Goal: Task Accomplishment & Management: Use online tool/utility

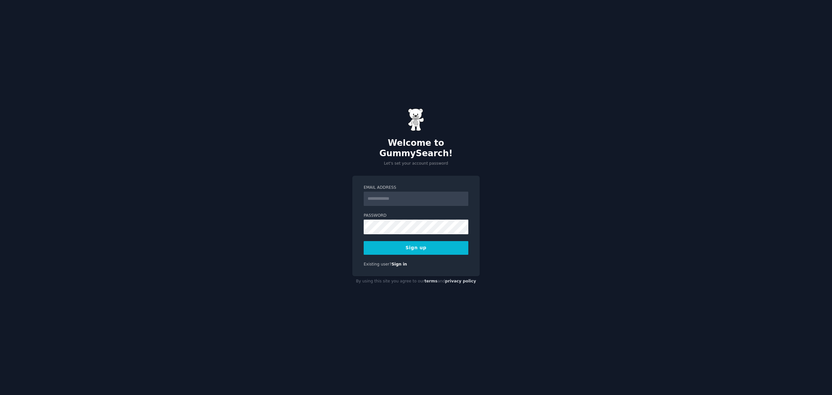
type input "**********"
click at [390, 246] on button "Sign up" at bounding box center [416, 248] width 105 height 14
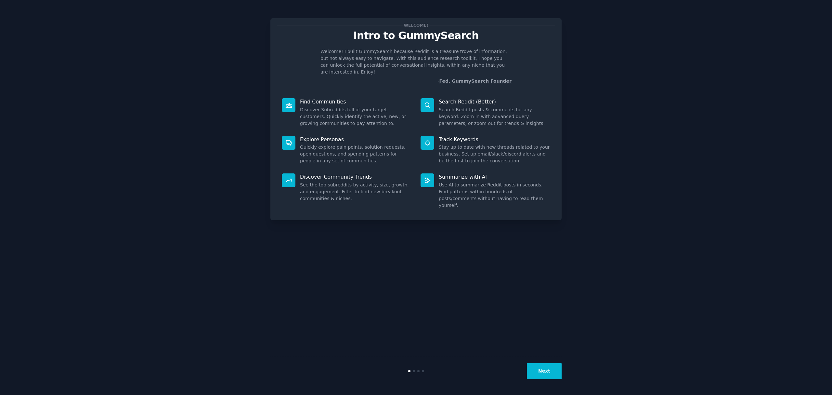
click at [553, 374] on button "Next" at bounding box center [544, 371] width 35 height 16
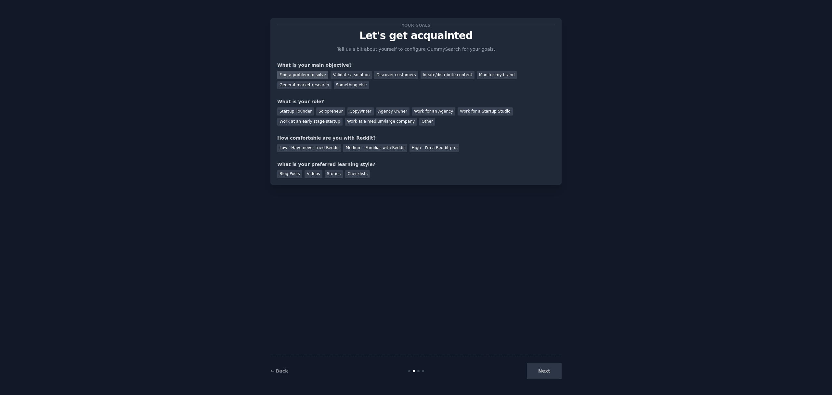
click at [312, 75] on div "Find a problem to solve" at bounding box center [302, 75] width 51 height 8
click at [360, 75] on div "Validate a solution" at bounding box center [351, 75] width 41 height 8
click at [297, 73] on div "Find a problem to solve" at bounding box center [302, 75] width 51 height 8
click at [401, 78] on div "Discover customers" at bounding box center [396, 75] width 44 height 8
click at [317, 112] on div "Solopreneur" at bounding box center [330, 111] width 29 height 8
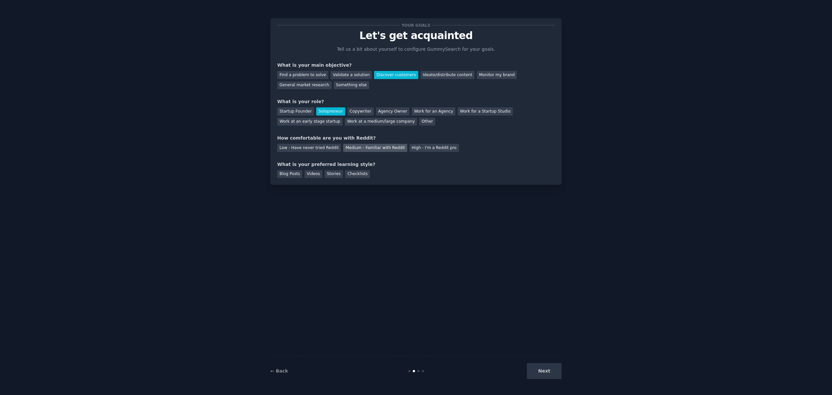
click at [361, 149] on div "Medium - Familiar with Reddit" at bounding box center [375, 148] width 64 height 8
click at [538, 362] on div "← Back Next" at bounding box center [415, 371] width 291 height 30
click at [311, 176] on div "Videos" at bounding box center [314, 174] width 18 height 8
click at [292, 174] on div "Blog Posts" at bounding box center [289, 174] width 25 height 8
click at [317, 176] on div "Videos" at bounding box center [314, 174] width 18 height 8
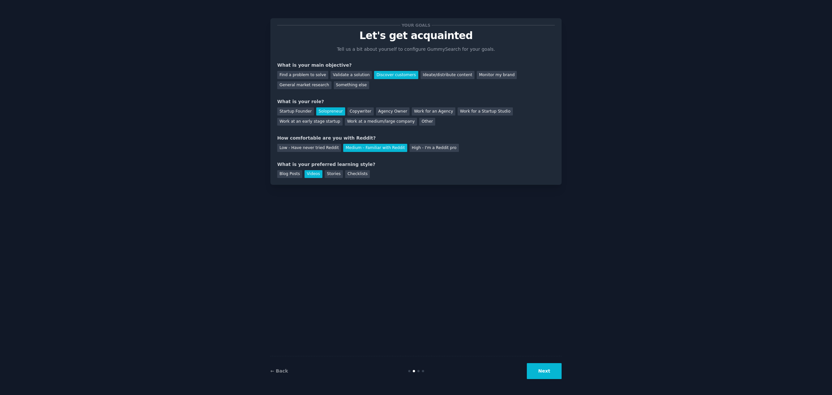
drag, startPoint x: 554, startPoint y: 371, endPoint x: 403, endPoint y: 196, distance: 230.7
click at [415, 200] on div "Your goals Let's get acquainted Tell us a bit about yourself to configure Gummy…" at bounding box center [415, 197] width 291 height 376
click at [554, 377] on button "Next" at bounding box center [544, 371] width 35 height 16
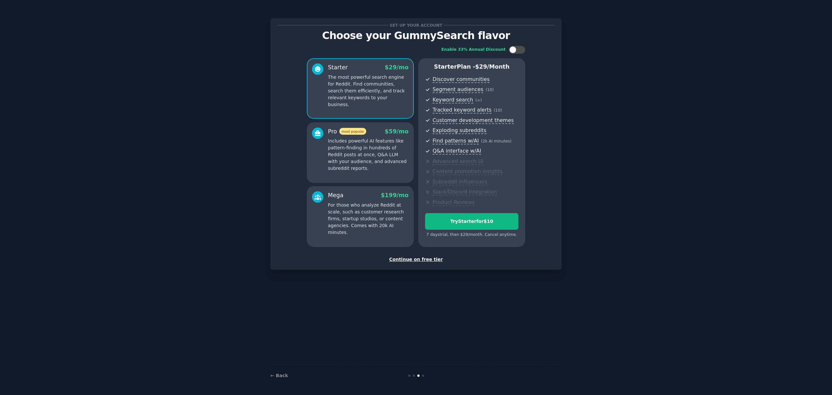
click at [398, 259] on div "Continue on free tier" at bounding box center [416, 259] width 278 height 7
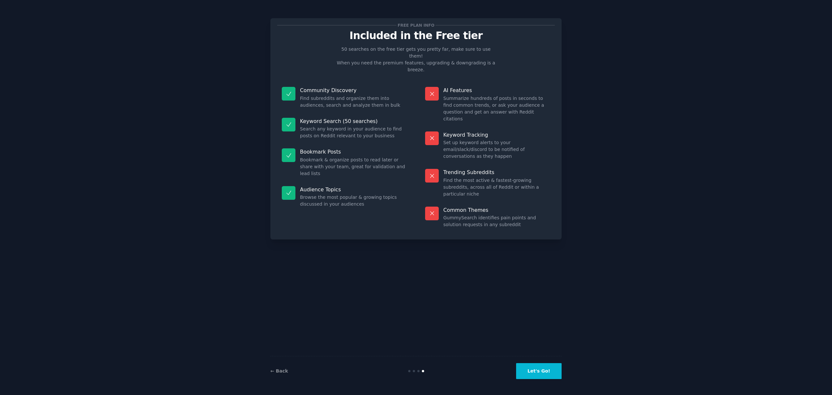
click at [553, 371] on button "Let's Go!" at bounding box center [539, 371] width 46 height 16
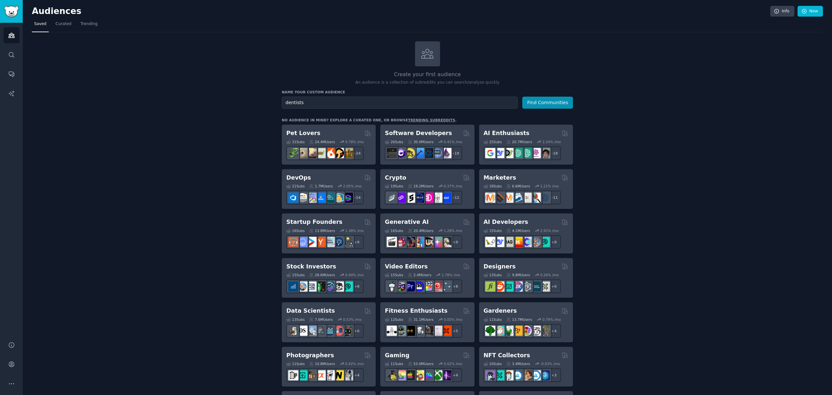
type input "dentists"
click at [522, 97] on button "Find Communities" at bounding box center [547, 103] width 51 height 12
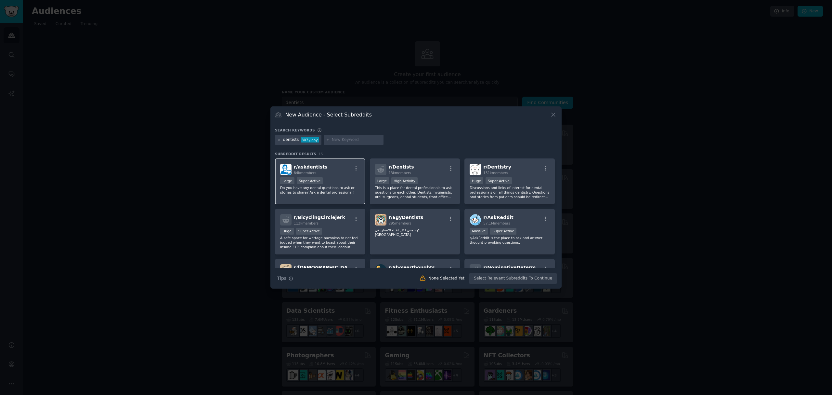
click at [341, 178] on div "Large Super Active" at bounding box center [320, 181] width 80 height 8
click at [445, 178] on div ">= 80th percentile for submissions / day Large High Activity" at bounding box center [415, 181] width 80 height 8
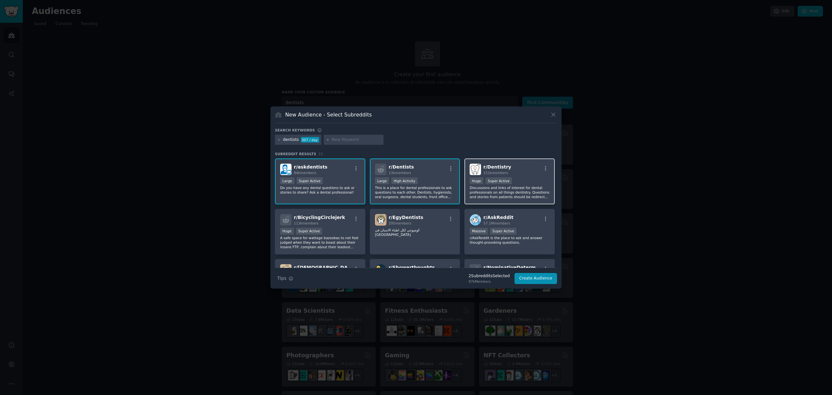
click at [517, 182] on div ">= 95th percentile for submissions / day Huge Super Active" at bounding box center [510, 181] width 80 height 8
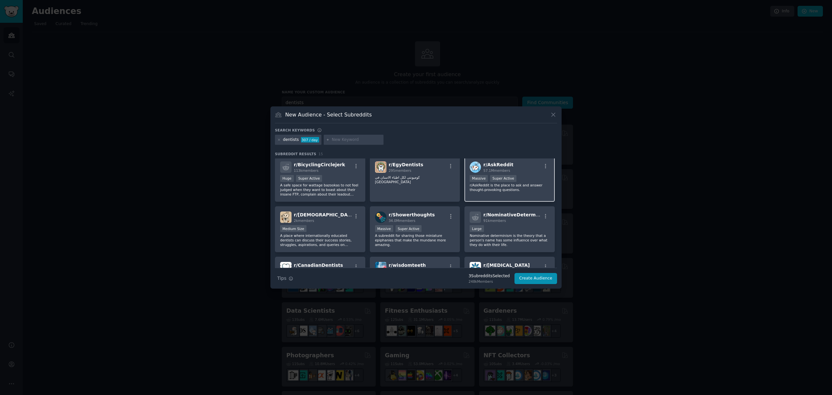
scroll to position [54, 0]
click at [317, 224] on div "Medium Size" at bounding box center [320, 228] width 80 height 8
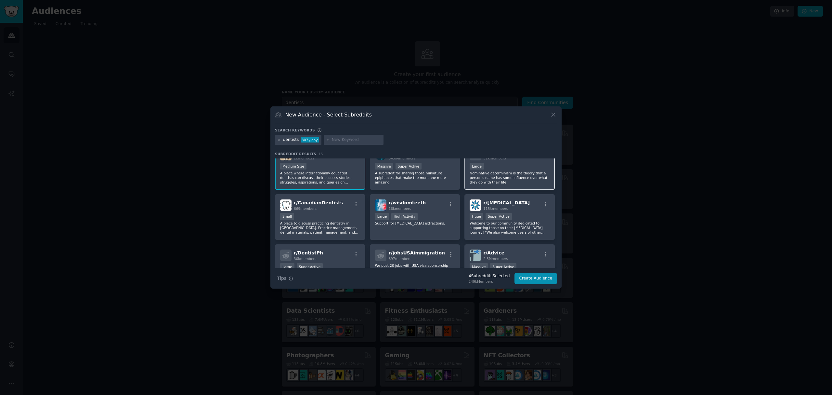
scroll to position [115, 0]
click at [352, 223] on p "A place to discuss practicing dentistry in Canada. Practice management, dental …" at bounding box center [320, 228] width 80 height 14
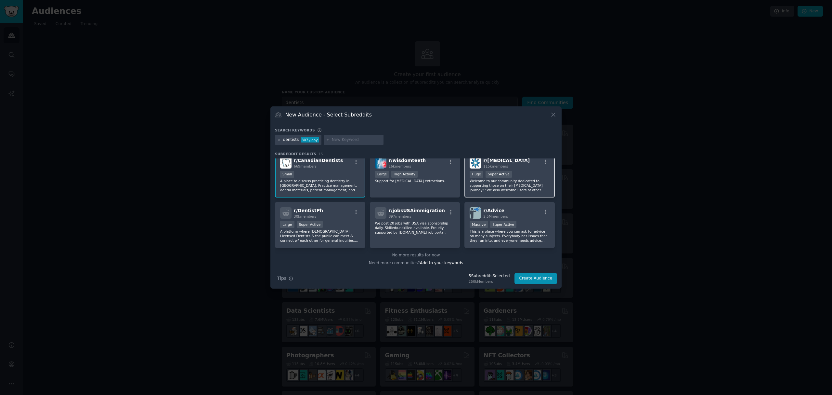
scroll to position [156, 0]
click at [537, 282] on button "Create Audience" at bounding box center [536, 278] width 43 height 11
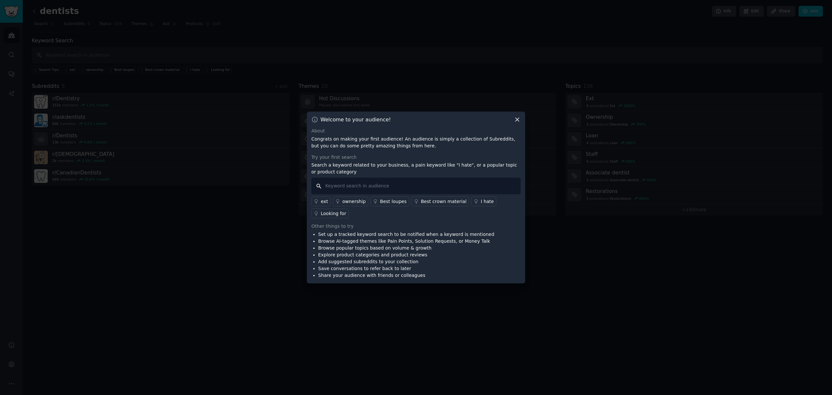
click at [406, 183] on input "text" at bounding box center [415, 185] width 209 height 17
type input "marketing"
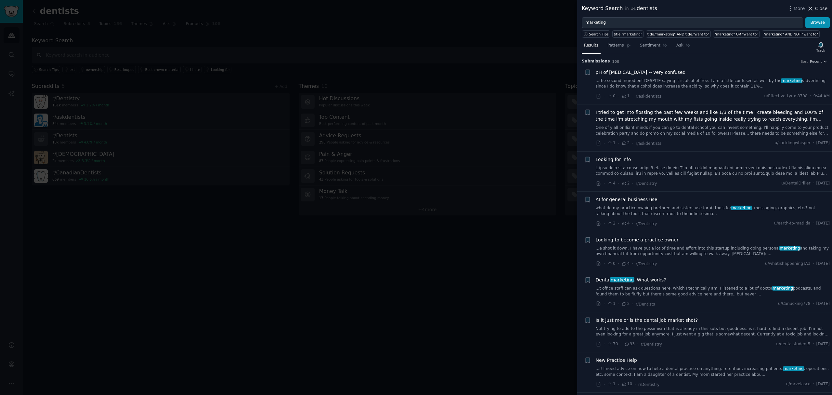
click at [819, 8] on span "Close" at bounding box center [821, 8] width 12 height 7
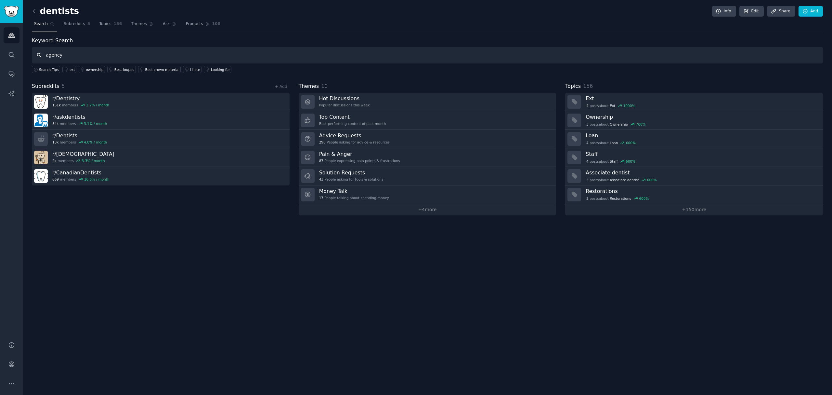
type input "agency"
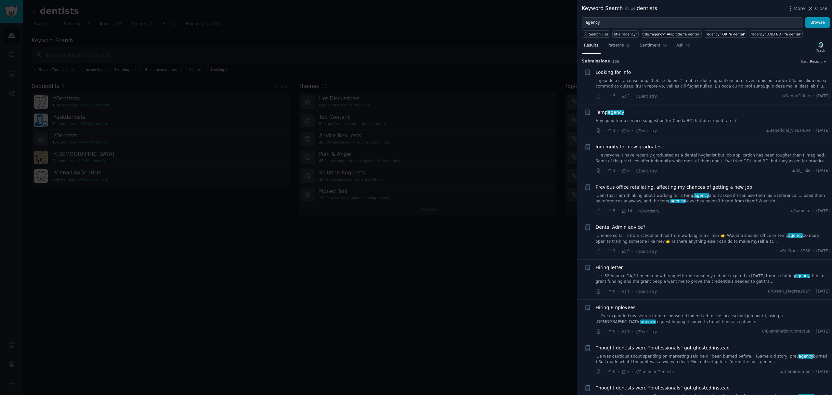
drag, startPoint x: 126, startPoint y: 3, endPoint x: 111, endPoint y: 7, distance: 15.9
click at [125, 4] on div at bounding box center [416, 197] width 832 height 395
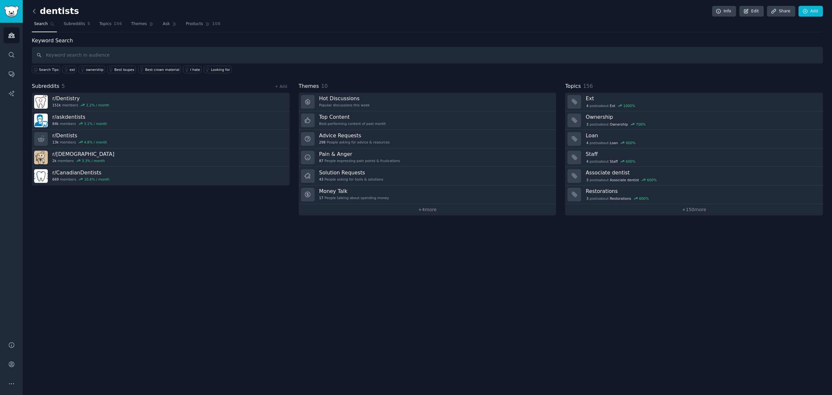
click at [35, 12] on icon at bounding box center [34, 11] width 7 height 7
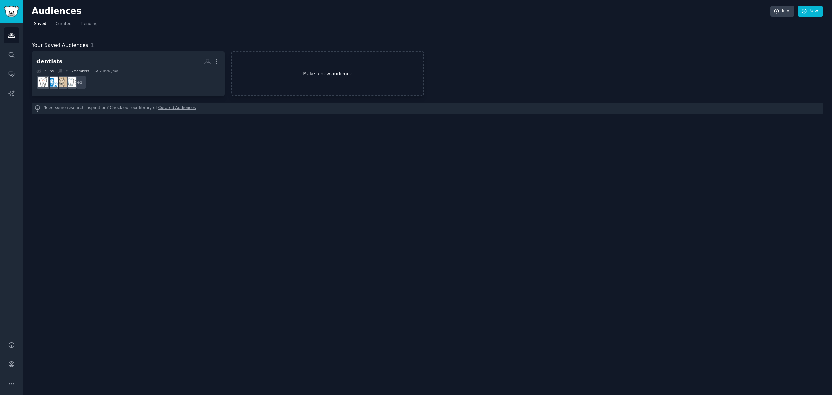
click at [309, 68] on link "Make a new audience" at bounding box center [327, 73] width 193 height 45
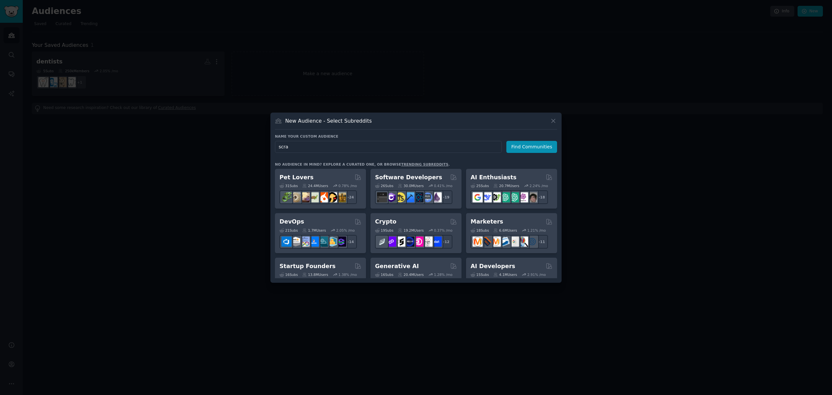
type input "scrap"
click button "Find Communities" at bounding box center [531, 147] width 51 height 12
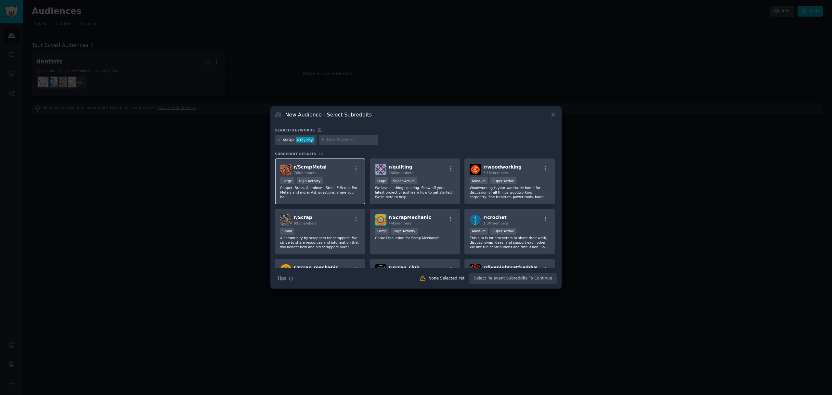
click at [335, 177] on div "Large High Activity" at bounding box center [320, 181] width 80 height 8
click at [333, 210] on div "r/ Scrap 991 members Small A community by scrappers for scrappers! We strive to…" at bounding box center [320, 232] width 90 height 46
click at [548, 277] on button "Create Audience" at bounding box center [536, 278] width 43 height 11
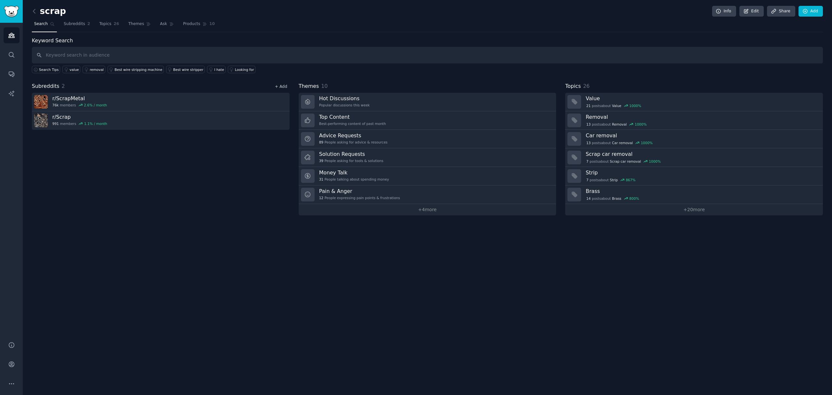
click at [283, 87] on link "+ Add" at bounding box center [281, 86] width 12 height 5
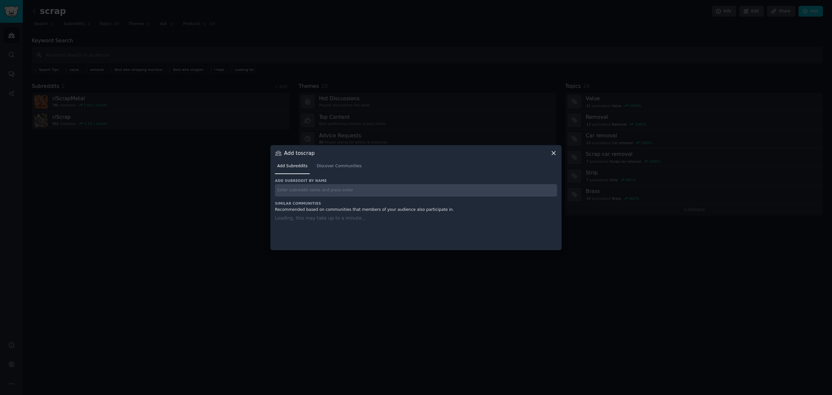
click at [326, 188] on input "text" at bounding box center [416, 190] width 282 height 13
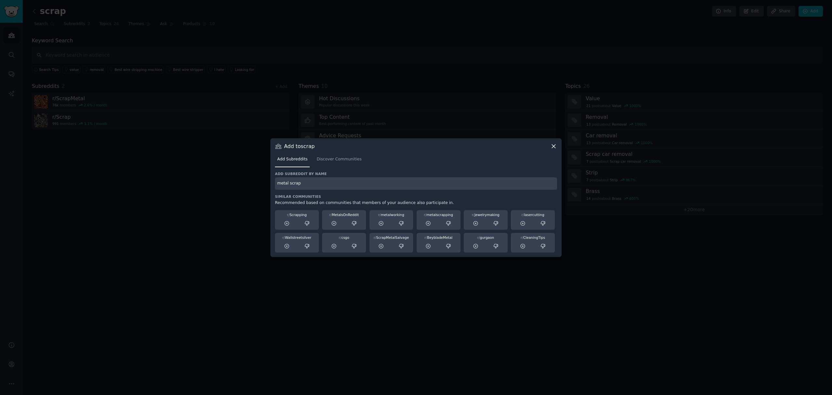
type input "metal scrap"
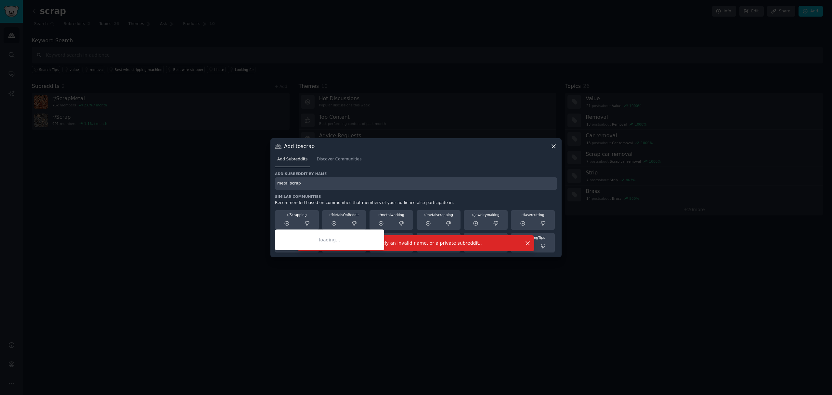
click at [303, 215] on div "r/ Scrapping" at bounding box center [296, 214] width 39 height 5
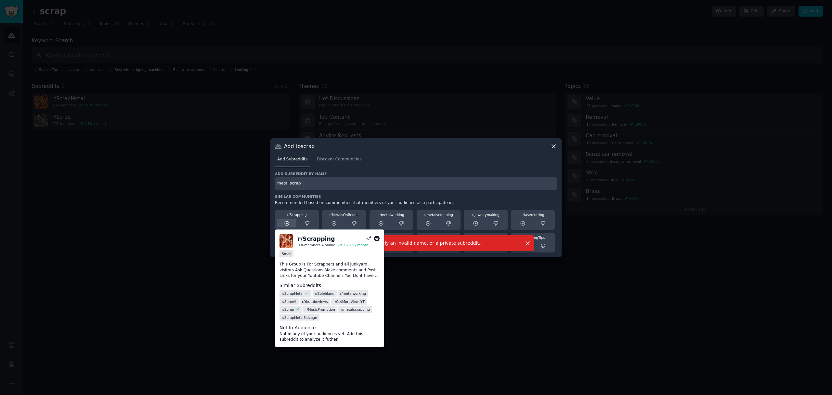
click at [285, 221] on icon at bounding box center [287, 223] width 4 height 4
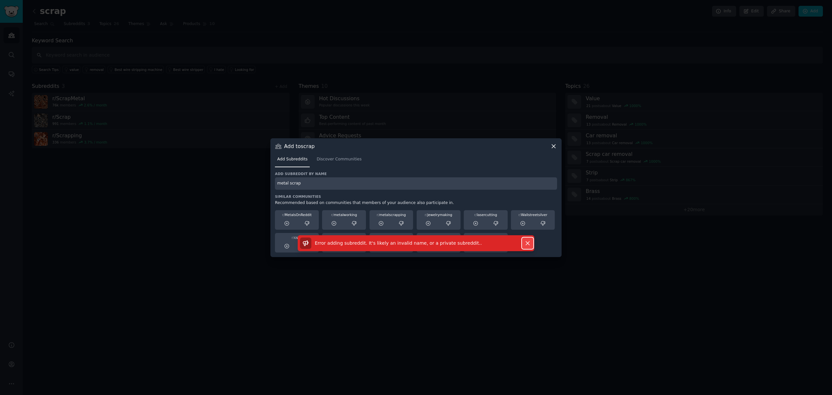
click at [525, 243] on icon "button" at bounding box center [527, 243] width 7 height 7
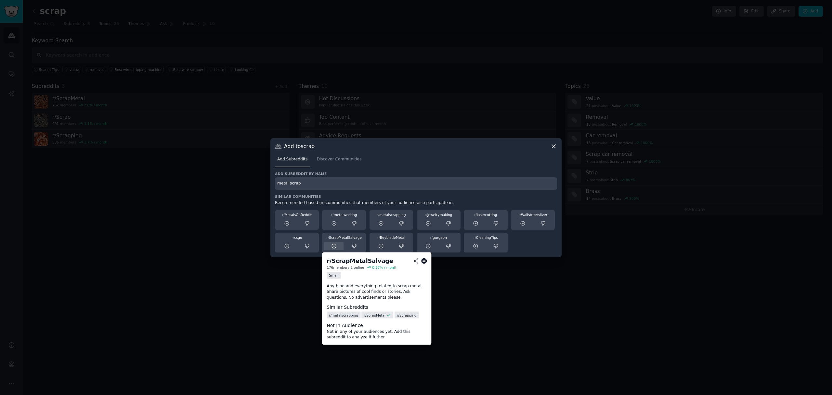
click at [336, 246] on icon at bounding box center [334, 246] width 4 height 4
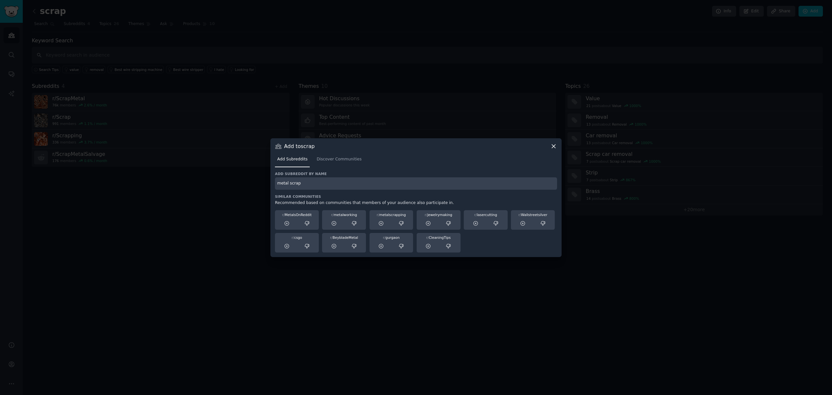
drag, startPoint x: 315, startPoint y: 184, endPoint x: 230, endPoint y: 173, distance: 84.9
click at [230, 173] on div "​ Add to scrap Add Subreddits Discover Communities Add subreddit by name metal …" at bounding box center [416, 197] width 828 height 395
click at [341, 159] on span "Discover Communities" at bounding box center [339, 159] width 45 height 6
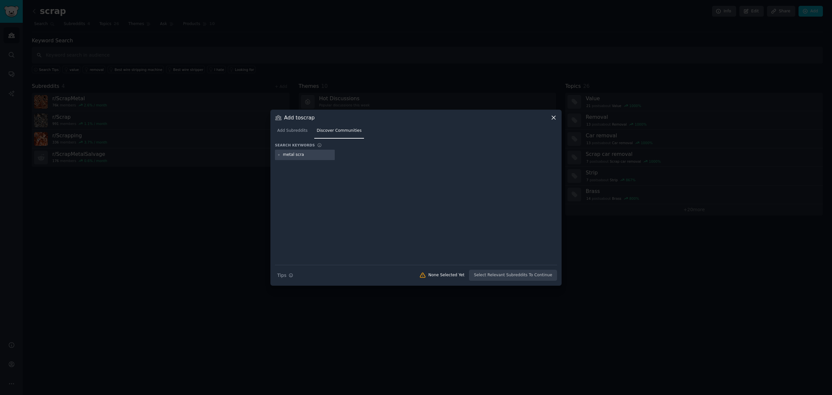
type input "metal scrap"
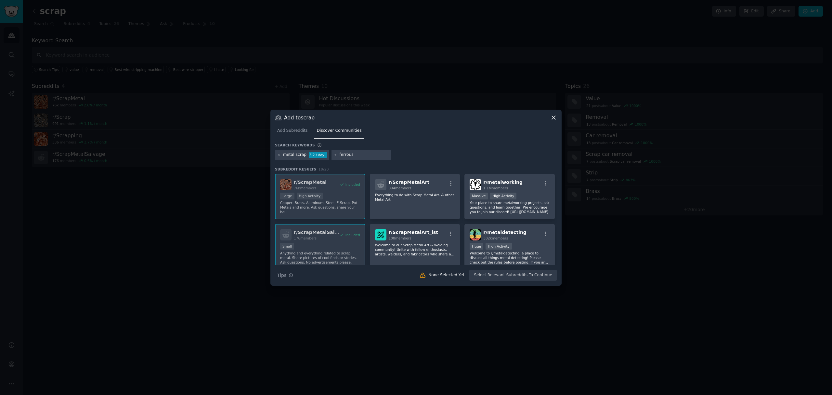
type input "ferrous"
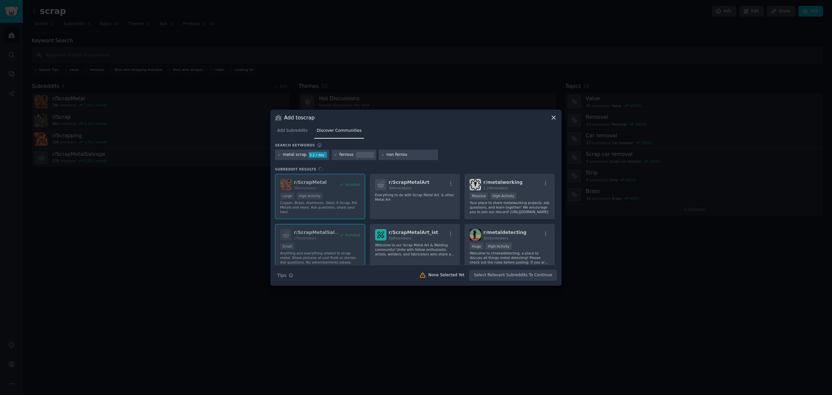
type input "non ferrous"
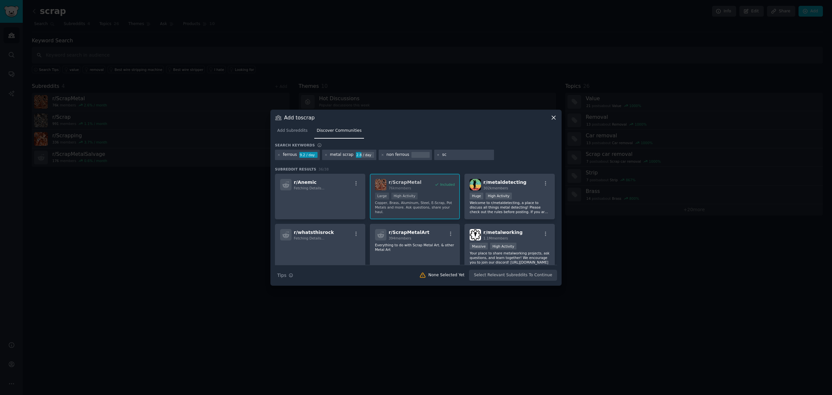
type input "s"
type input "metal scrap trading"
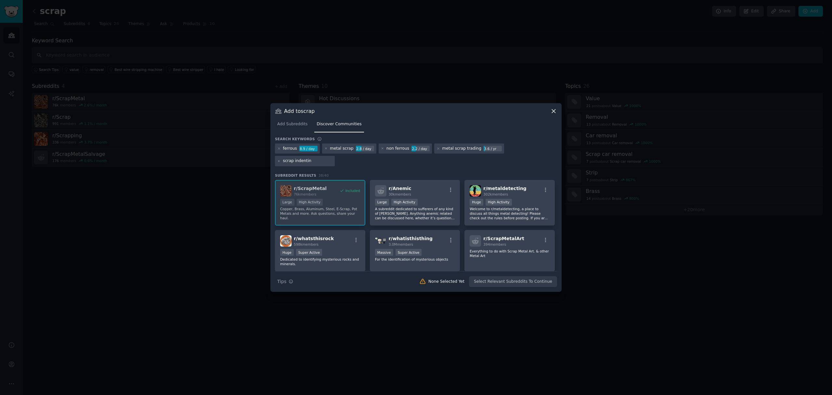
type input "scrap indenting"
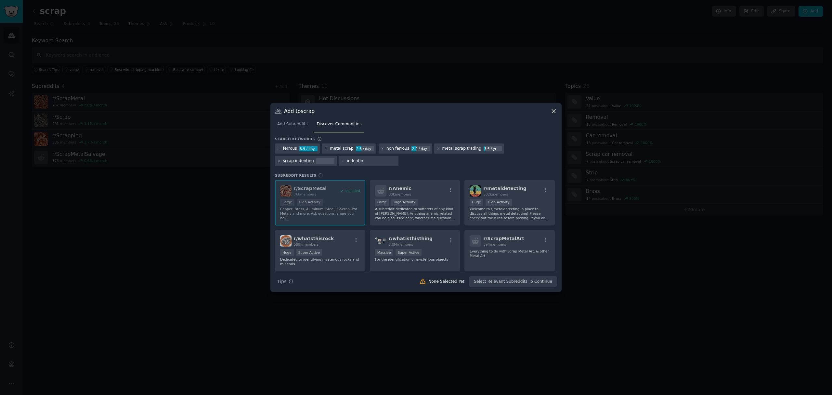
type input "indenting"
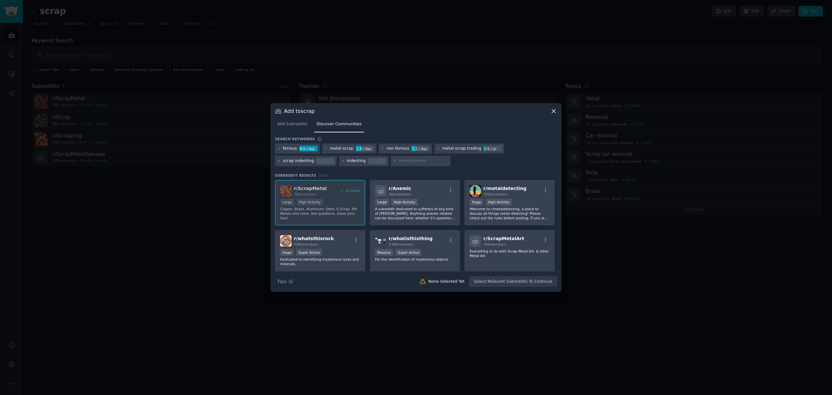
click at [281, 159] on icon at bounding box center [279, 161] width 4 height 4
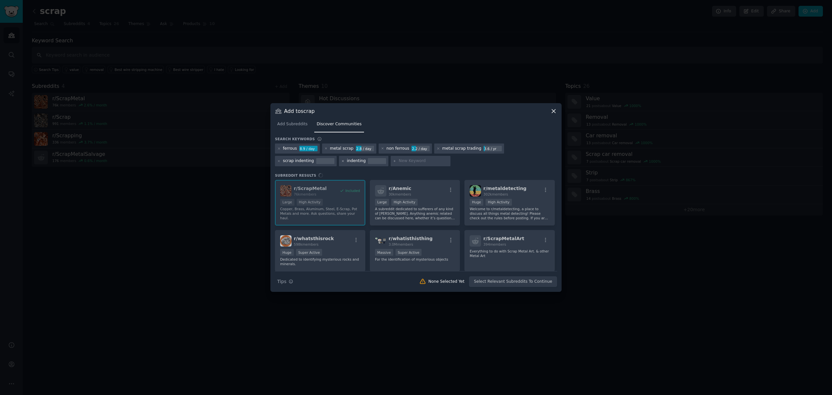
click at [341, 161] on icon at bounding box center [343, 161] width 4 height 4
click at [280, 160] on icon at bounding box center [279, 161] width 2 height 2
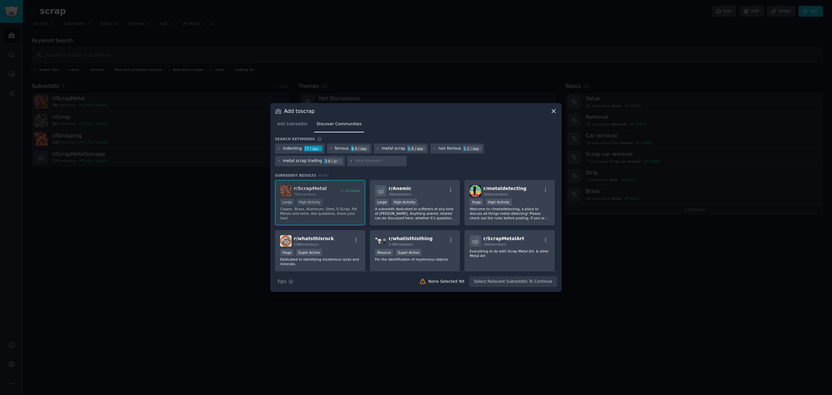
click at [359, 164] on div "indenting 77 / day ferrous 8.9 / day metal scrap 2.8 / day non ferrous 2.2 / da…" at bounding box center [416, 155] width 282 height 25
click at [281, 159] on icon at bounding box center [279, 161] width 4 height 4
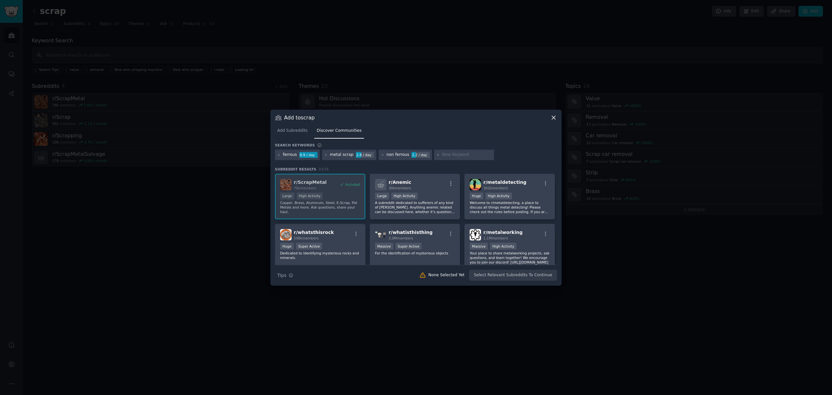
click at [509, 151] on div "ferrous 8.9 / day metal scrap 2.8 / day non ferrous 2.2 / day" at bounding box center [416, 156] width 282 height 13
click at [452, 155] on input "text" at bounding box center [466, 155] width 49 height 6
type input "m"
type input "scrap trading"
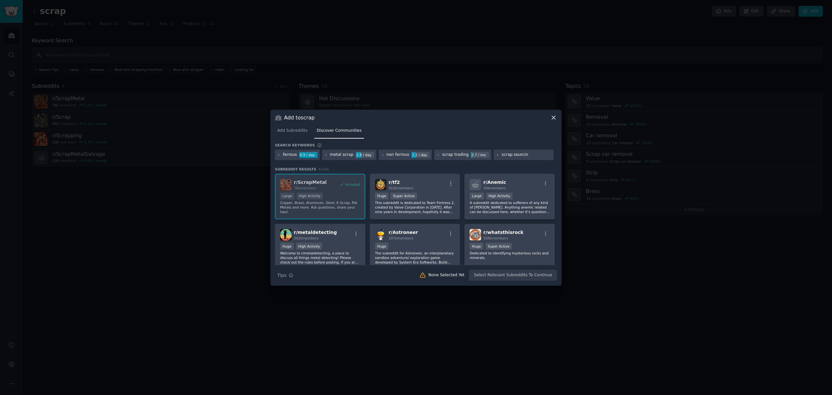
type input "scrap sourcing"
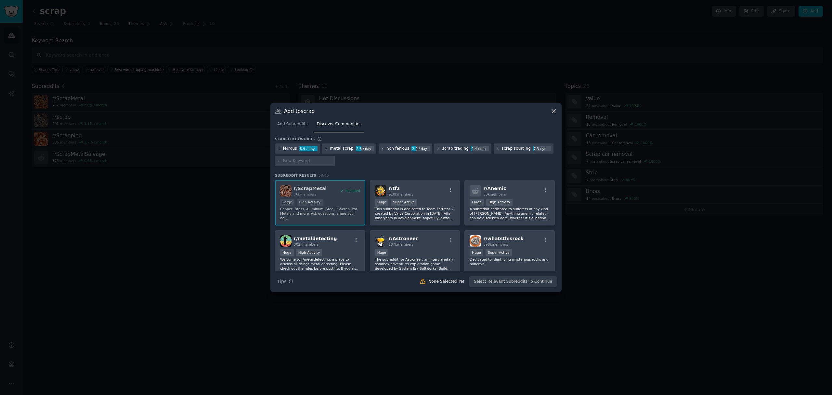
click at [324, 148] on icon at bounding box center [326, 149] width 4 height 4
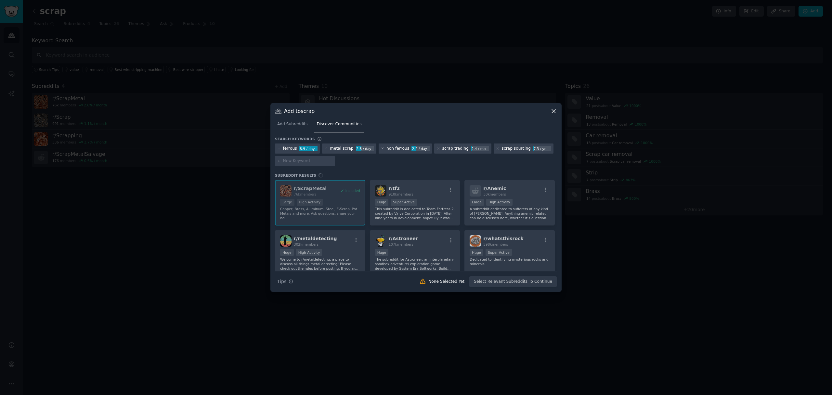
click at [325, 148] on icon at bounding box center [326, 149] width 2 height 2
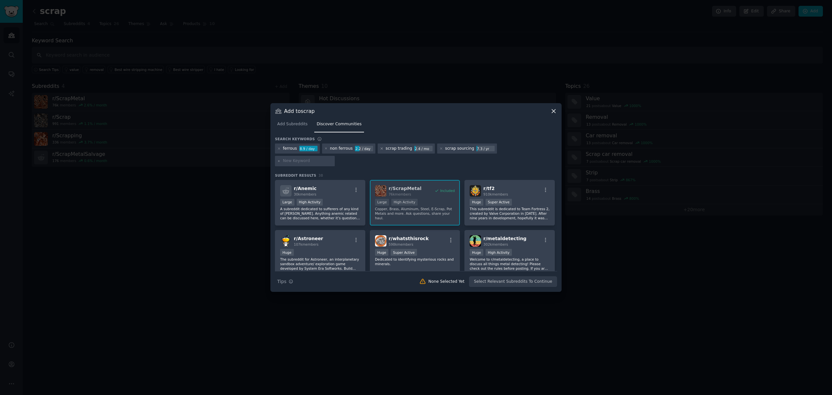
click at [381, 149] on icon at bounding box center [382, 149] width 2 height 2
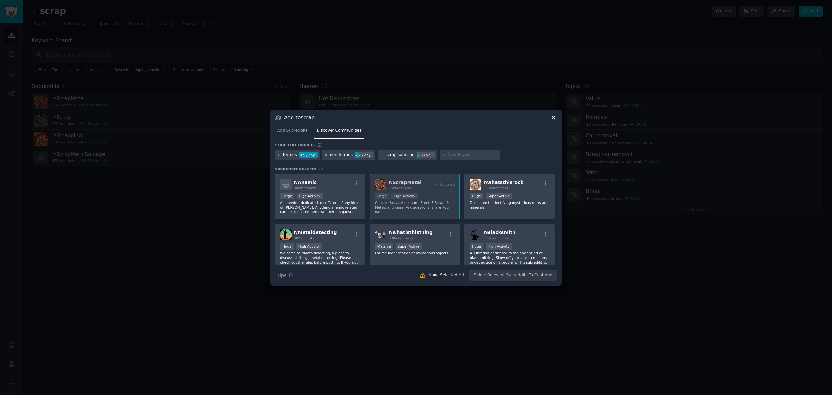
click at [381, 154] on icon at bounding box center [382, 155] width 2 height 2
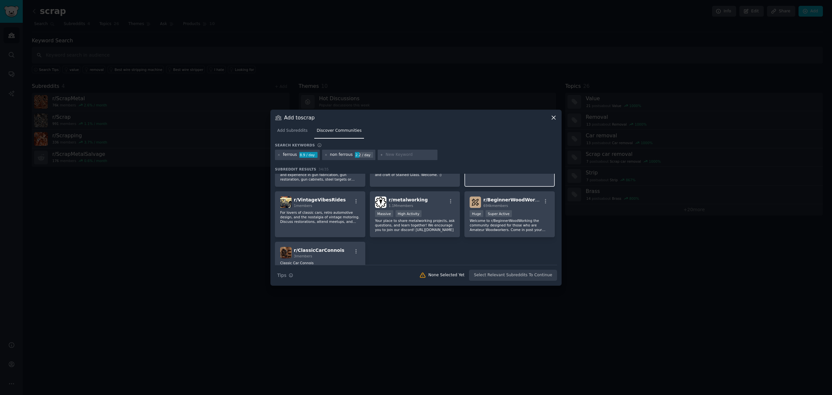
scroll to position [500, 0]
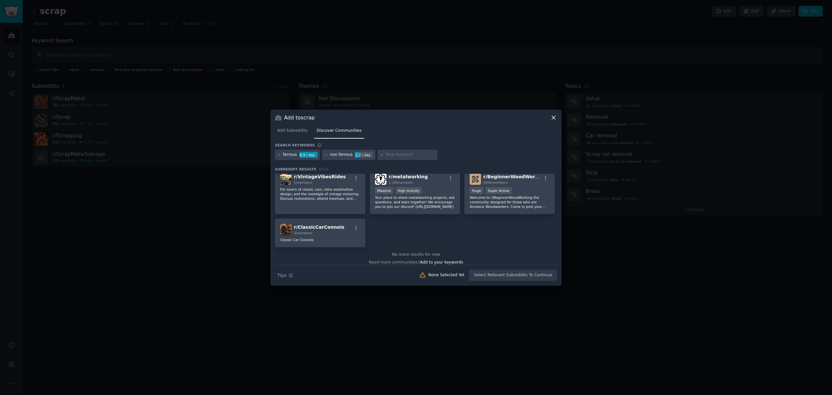
click at [557, 119] on icon at bounding box center [553, 117] width 7 height 7
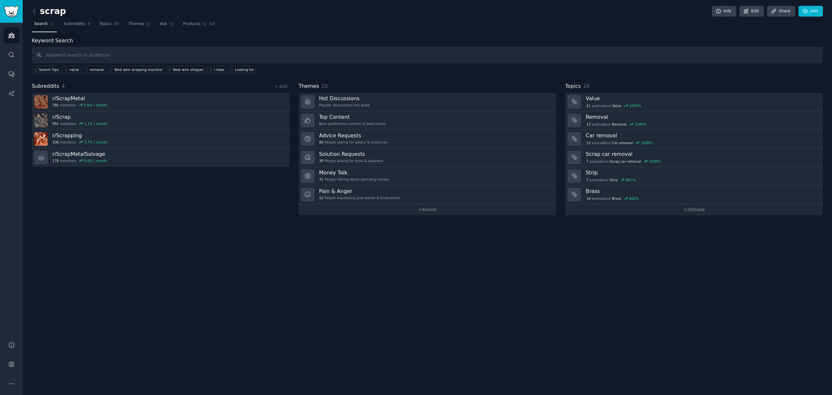
click at [165, 239] on div "scrap Info Edit Share Add Search Subreddits 4 Topics 26 Themes Ask Products 10 …" at bounding box center [427, 197] width 809 height 395
click at [166, 239] on div "scrap Info Edit Share Add Search Subreddits 4 Topics 26 Themes Ask Products 10 …" at bounding box center [427, 197] width 809 height 395
click at [167, 239] on div "scrap Info Edit Share Add Search Subreddits 4 Topics 26 Themes Ask Products 10 …" at bounding box center [427, 197] width 809 height 395
click at [36, 11] on icon at bounding box center [34, 11] width 7 height 7
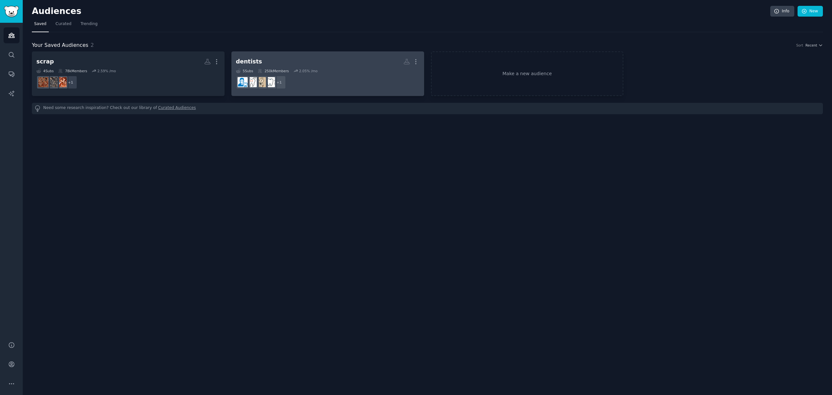
click at [328, 64] on h2 "dentists More" at bounding box center [328, 61] width 184 height 11
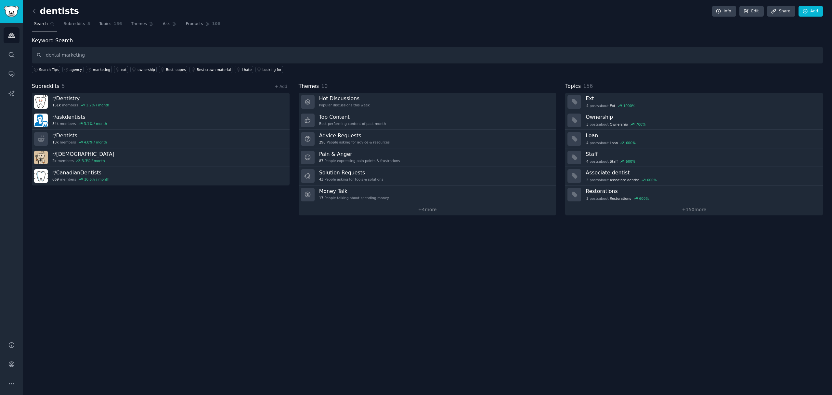
type input "dental marketing"
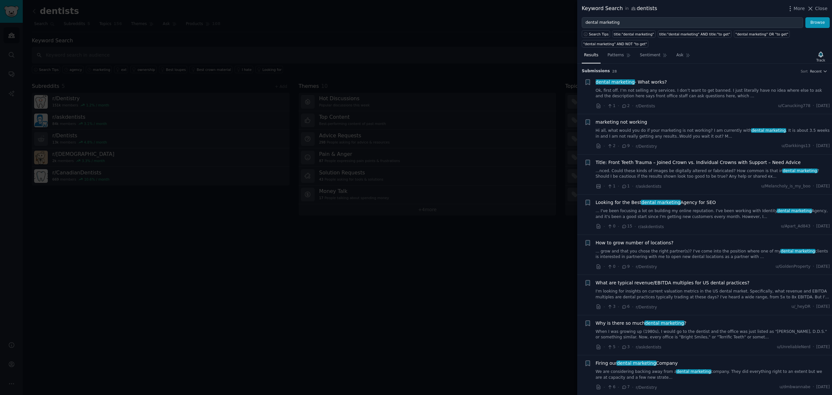
click at [532, 38] on div at bounding box center [416, 197] width 832 height 395
